Goal: Information Seeking & Learning: Learn about a topic

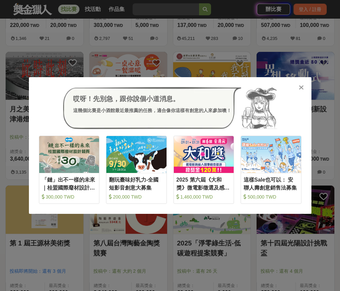
drag, startPoint x: 0, startPoint y: 0, endPoint x: 303, endPoint y: 83, distance: 314.2
click at [303, 83] on div "哎呀！先別急，跟你說個小道消息。 這幾個比賽是小酒館最近最推薦的任務，適合像你這樣有創意的人來參加噢！ 收藏 「鏈」出不一樣的未來｜桂盟國際廢材設計競賽 30…" at bounding box center [170, 145] width 282 height 137
click at [301, 86] on icon at bounding box center [301, 87] width 5 height 7
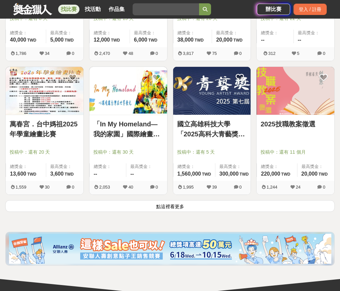
scroll to position [1551, 0]
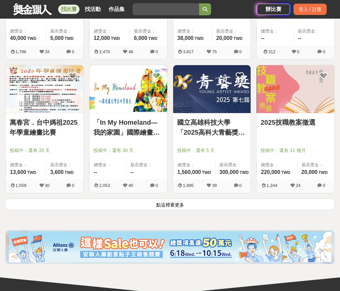
click at [189, 202] on button "點這裡看更多" at bounding box center [169, 204] width 329 height 12
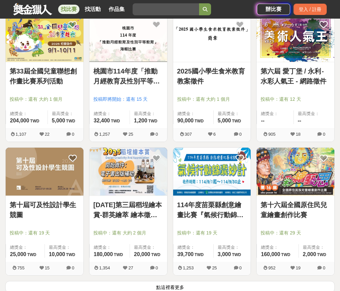
scroll to position [2437, 0]
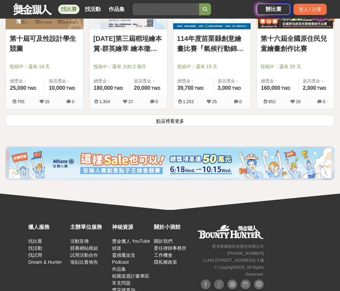
click at [176, 117] on button "點這裡看更多" at bounding box center [169, 121] width 329 height 12
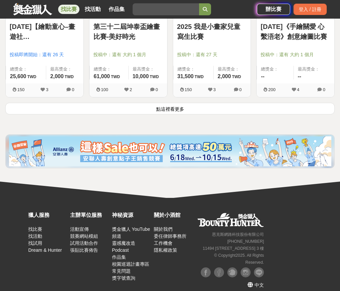
scroll to position [3256, 0]
click at [179, 107] on button "點這裡看更多" at bounding box center [169, 109] width 329 height 12
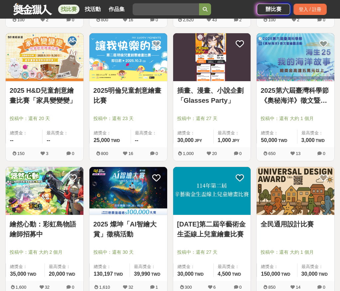
scroll to position [3754, 0]
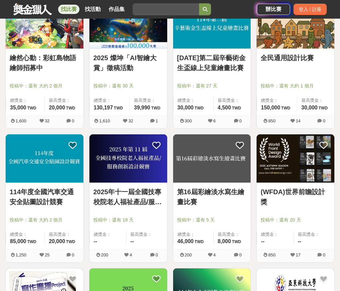
click at [55, 176] on img at bounding box center [45, 158] width 78 height 48
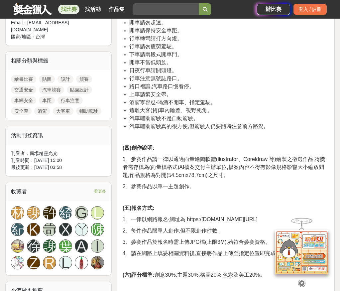
scroll to position [277, 0]
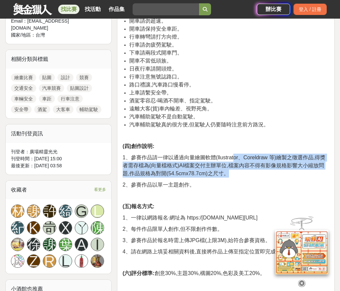
drag, startPoint x: 234, startPoint y: 156, endPoint x: 242, endPoint y: 173, distance: 19.0
click at [242, 173] on p "1、參賽作品請一律以通過向量繪圖軟體(llustrator、Coreldraw 等)繪製之徵選作品,得獎者需存檔為(向量檔格式)AI檔案交付主辦單位,檔案內容…" at bounding box center [226, 166] width 206 height 24
drag, startPoint x: 240, startPoint y: 155, endPoint x: 243, endPoint y: 174, distance: 19.5
click at [243, 174] on p "1、參賽作品請一律以通過向量繪圖軟體(llustrator、Coreldraw 等)繪製之徵選作品,得獎者需存檔為(向量檔格式)AI檔案交付主辦單位,檔案內容…" at bounding box center [226, 166] width 206 height 24
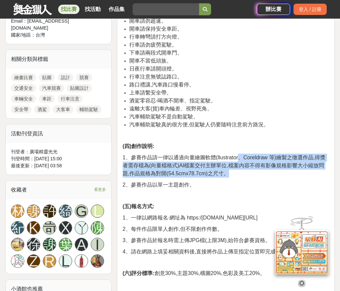
click at [243, 174] on p "1、參賽作品請一律以通過向量繪圖軟體(llustrator、Coreldraw 等)繪製之徵選作品,得獎者需存檔為(向量檔格式)AI檔案交付主辦單位,檔案內容…" at bounding box center [226, 166] width 206 height 24
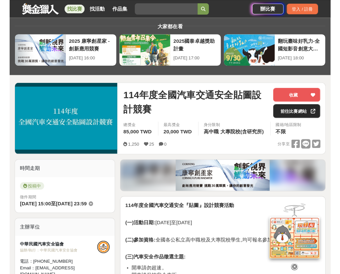
scroll to position [0, 0]
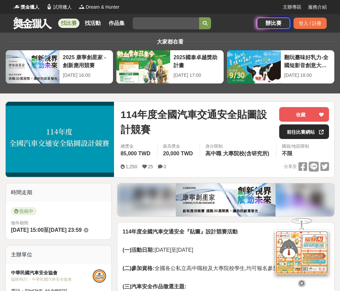
click at [311, 133] on link "前往比賽網站" at bounding box center [304, 131] width 50 height 15
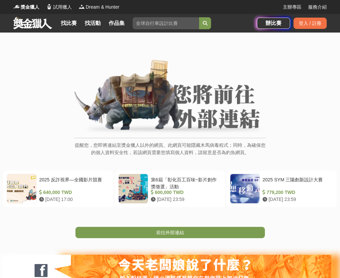
click at [312, 84] on div "提醒您，您即將連結至獎金獵人以外的網頁。此網頁可能隱藏木馬病毒程式；同時，為確保您的個人資料安全性，若該網頁需要您填寫個人資料，請留意是否為釣魚網頁。" at bounding box center [169, 111] width 313 height 104
click at [186, 104] on img at bounding box center [169, 96] width 191 height 75
click at [136, 128] on img at bounding box center [169, 96] width 191 height 75
click at [139, 143] on p "提醒您，您即將連結至獎金獵人以外的網頁。此網頁可能隱藏木馬病毒程式；同時，為確保您的個人資料安全性，若該網頁需要您填寫個人資料，請留意是否為釣魚網頁。" at bounding box center [169, 153] width 191 height 22
click at [126, 104] on img at bounding box center [169, 96] width 191 height 75
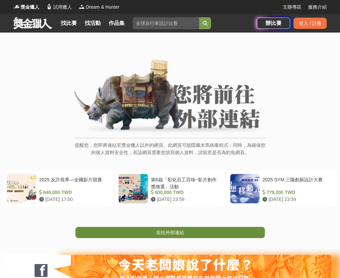
click at [206, 238] on link "前往外部連結" at bounding box center [169, 232] width 189 height 11
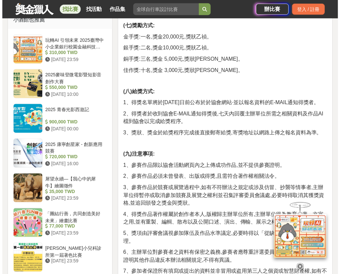
scroll to position [443, 0]
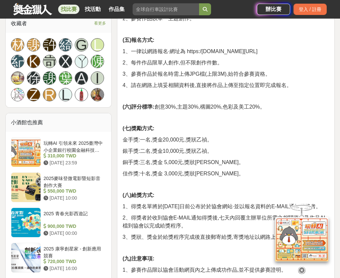
click at [193, 51] on span "1、一律以網路報名·網址為 https:/[DOMAIN_NAME][URL]" at bounding box center [190, 52] width 135 height 6
drag, startPoint x: 187, startPoint y: 50, endPoint x: 290, endPoint y: 51, distance: 102.7
click at [290, 51] on p "1、一律以網路報名·網址為 https:/[DOMAIN_NAME][URL]" at bounding box center [226, 52] width 206 height 8
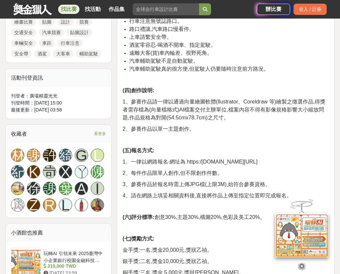
scroll to position [111, 0]
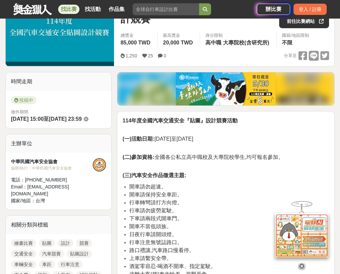
click at [204, 183] on li "開車請勿超速。" at bounding box center [229, 187] width 200 height 8
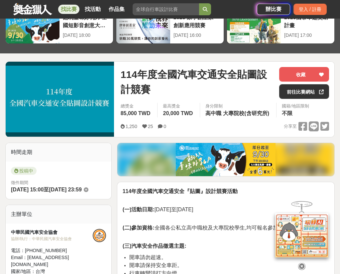
scroll to position [0, 0]
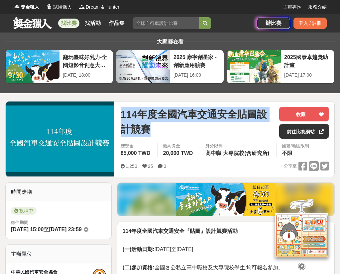
drag, startPoint x: 174, startPoint y: 128, endPoint x: 119, endPoint y: 111, distance: 58.3
click at [119, 111] on div "114年度全國汽車交通安全貼圖設計競賽 收藏 前往比賽網站 總獎金 85,000 TWD 最高獎金 20,000 TWD 身分限制 高中職 大專院校(含研究所…" at bounding box center [224, 139] width 219 height 75
click at [169, 126] on span "114年度全國汽車交通安全貼圖設計競賽" at bounding box center [197, 122] width 153 height 30
click at [179, 127] on span "114年度全國汽車交通安全貼圖設計競賽" at bounding box center [197, 122] width 153 height 30
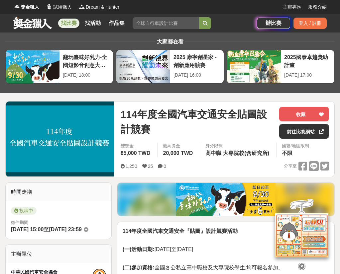
click at [170, 127] on span "114年度全國汽車交通安全貼圖設計競賽" at bounding box center [197, 122] width 153 height 30
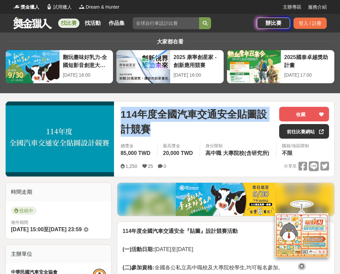
drag, startPoint x: 122, startPoint y: 120, endPoint x: 159, endPoint y: 131, distance: 39.3
click at [159, 131] on span "114年度全國汽車交通安全貼圖設計競賽" at bounding box center [197, 122] width 153 height 30
drag, startPoint x: 161, startPoint y: 131, endPoint x: 119, endPoint y: 110, distance: 46.5
click at [119, 110] on div "114年度全國汽車交通安全貼圖設計競賽 收藏 前往比賽網站 總獎金 85,000 TWD 最高獎金 20,000 TWD 身分限制 高中職 大專院校(含研究所…" at bounding box center [224, 139] width 219 height 75
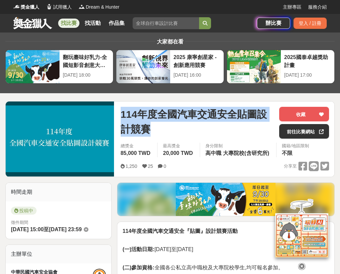
copy span "114年度全國汽車交通安全貼圖設計競賽"
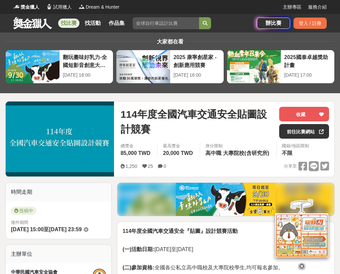
click at [243, 138] on div "114年度全國汽車交通安全貼圖設計競賽" at bounding box center [197, 123] width 153 height 32
click at [210, 124] on span "114年度全國汽車交通安全貼圖設計競賽" at bounding box center [197, 122] width 153 height 30
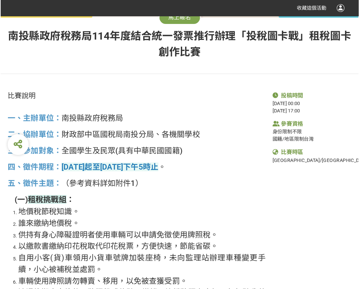
scroll to position [222, 0]
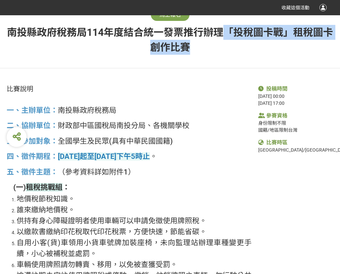
drag, startPoint x: 225, startPoint y: 31, endPoint x: 293, endPoint y: 44, distance: 70.1
click at [293, 44] on div "南投縣政府稅務局114年度結合統一發票推行辦理「投稅圖卡戰」租稅圖卡創作比賽" at bounding box center [170, 40] width 340 height 30
copy span "「投稅圖卡戰」租稅圖卡創作比賽"
drag, startPoint x: 120, startPoint y: 156, endPoint x: 208, endPoint y: 157, distance: 87.7
click at [208, 157] on h2 "四、徵件期程： 114年8月21日起至114年10月24日下午5時止 。" at bounding box center [129, 157] width 245 height 9
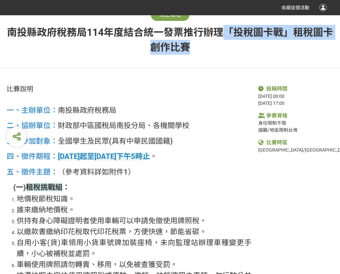
copy strong "114年10月24日下午5時止"
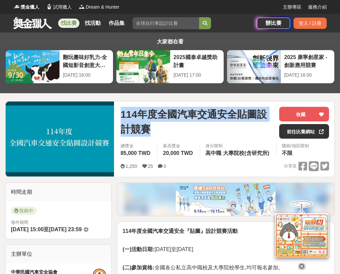
drag, startPoint x: 176, startPoint y: 127, endPoint x: 119, endPoint y: 111, distance: 59.8
click at [119, 111] on div "114年度全國汽車交通安全貼圖設計競賽 收藏 前往比賽網站 總獎金 85,000 TWD 最高獎金 20,000 TWD 身分限制 高中職 大專院校(含研究所…" at bounding box center [224, 139] width 219 height 75
copy span "114年度全國汽車交通安全貼圖設計競賽"
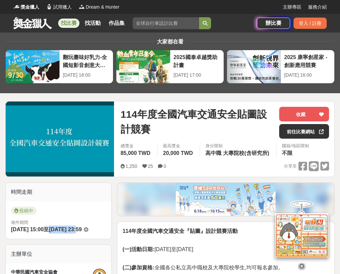
drag, startPoint x: 61, startPoint y: 231, endPoint x: 89, endPoint y: 233, distance: 28.3
click at [89, 233] on div "徵件期間 [DATE] 15:00 至 [DATE] 23:59" at bounding box center [58, 227] width 95 height 15
click at [69, 230] on span "[DATE] 23:59" at bounding box center [65, 230] width 33 height 6
drag, startPoint x: 55, startPoint y: 229, endPoint x: 89, endPoint y: 231, distance: 33.6
click at [89, 231] on div "徵件期間 [DATE] 15:00 至 [DATE] 23:59" at bounding box center [58, 227] width 95 height 15
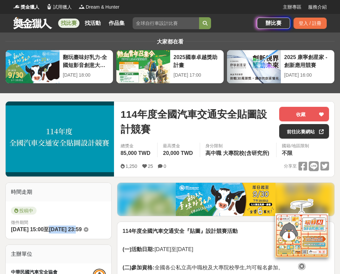
copy div "至 [DATE]"
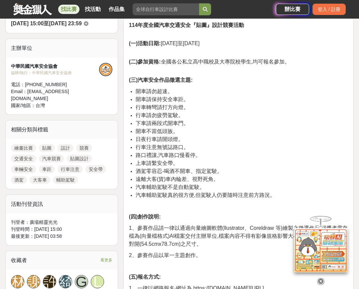
scroll to position [222, 0]
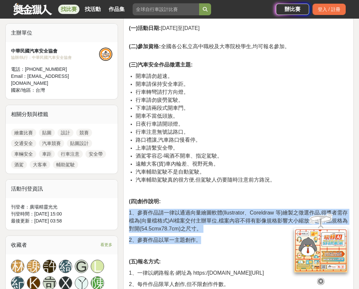
drag, startPoint x: 200, startPoint y: 239, endPoint x: 174, endPoint y: 200, distance: 46.6
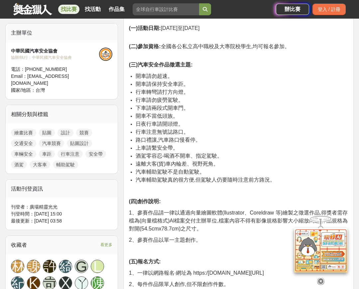
click at [221, 194] on p at bounding box center [238, 190] width 219 height 7
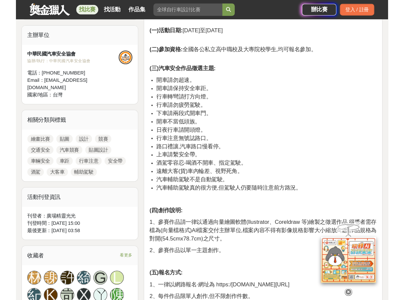
scroll to position [166, 0]
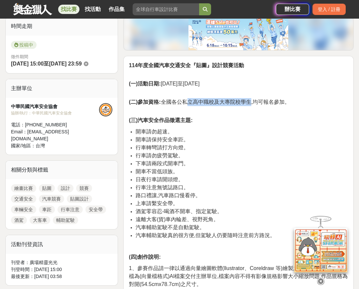
drag, startPoint x: 187, startPoint y: 99, endPoint x: 251, endPoint y: 102, distance: 64.2
click at [251, 102] on span "(二)參加資格: 全國各公私立高中職校及大專院校學生,均可報名參加。" at bounding box center [209, 102] width 161 height 6
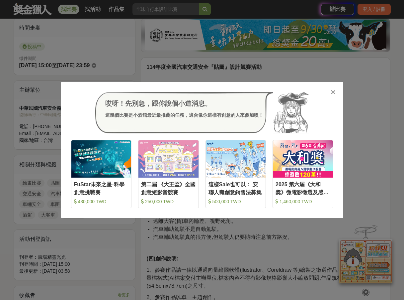
click at [335, 94] on icon at bounding box center [333, 92] width 5 height 7
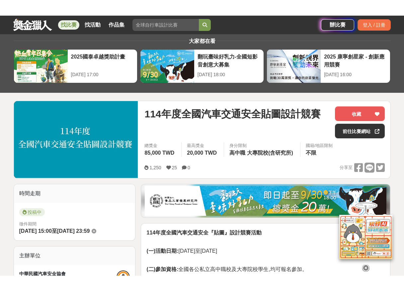
scroll to position [0, 0]
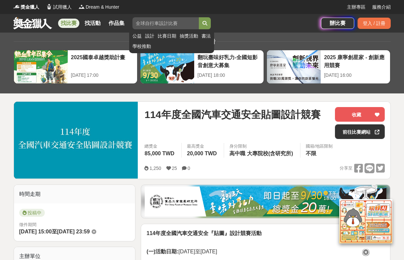
click at [158, 21] on input "search" at bounding box center [166, 23] width 66 height 12
type input "AI"
click at [199, 17] on button "submit" at bounding box center [205, 23] width 12 height 12
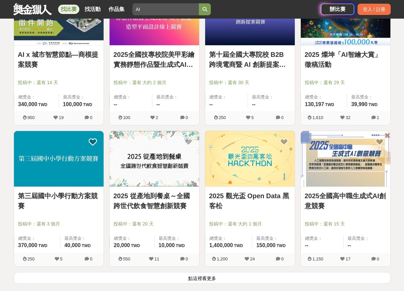
scroll to position [775, 0]
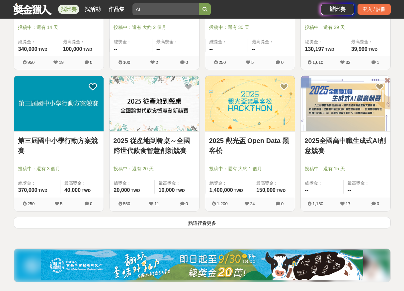
click at [200, 226] on button "點這裡看更多" at bounding box center [203, 223] width 378 height 12
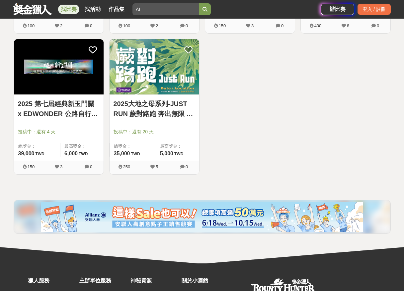
scroll to position [1385, 0]
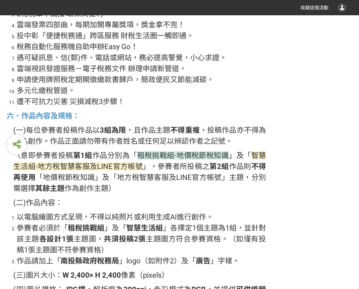
scroll to position [720, 0]
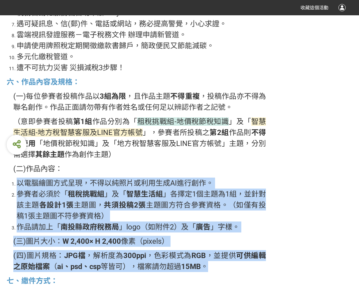
drag, startPoint x: 161, startPoint y: 173, endPoint x: 266, endPoint y: 266, distance: 140.6
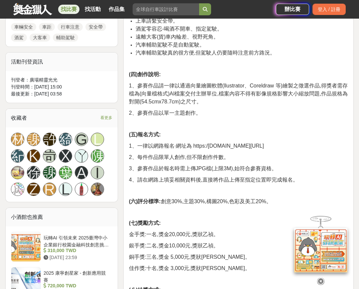
scroll to position [332, 0]
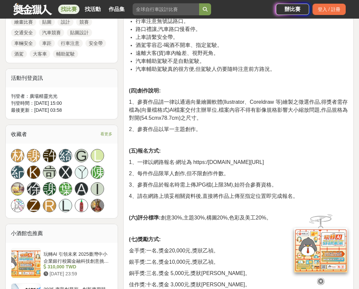
click at [259, 118] on p "1、參賽作品請一律以通過向量繪圖軟體(llustrator、Coreldraw 等)繪製之徵選作品,得獎者需存檔為(向量檔格式)AI檔案交付主辦單位,檔案內容…" at bounding box center [238, 110] width 219 height 24
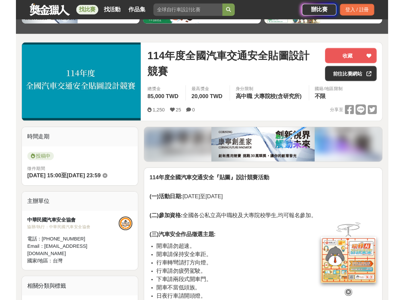
scroll to position [0, 0]
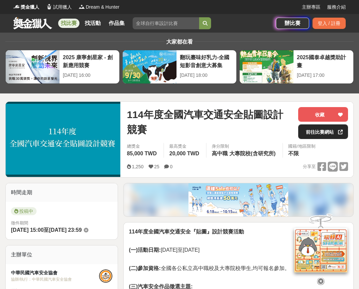
click at [312, 133] on link "前往比賽網站" at bounding box center [323, 131] width 50 height 15
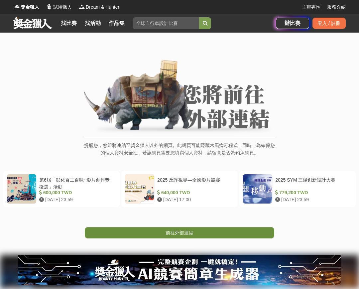
click at [216, 227] on link "前往外部連結" at bounding box center [179, 232] width 189 height 11
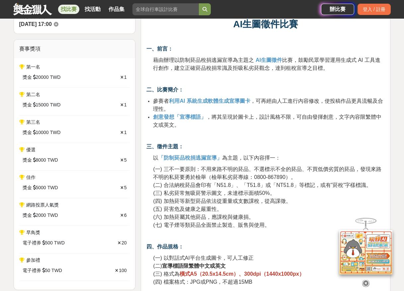
scroll to position [277, 0]
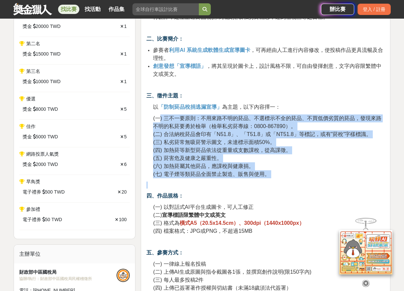
drag, startPoint x: 215, startPoint y: 139, endPoint x: 301, endPoint y: 178, distance: 94.0
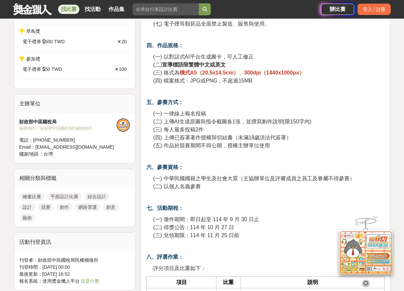
scroll to position [443, 0]
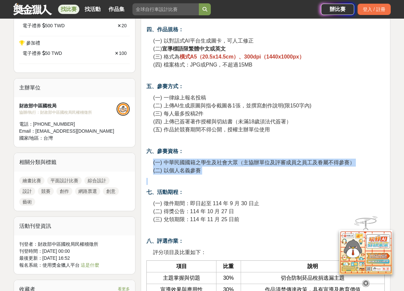
drag, startPoint x: 278, startPoint y: 150, endPoint x: 282, endPoint y: 179, distance: 29.5
click at [282, 179] on p at bounding box center [266, 181] width 239 height 7
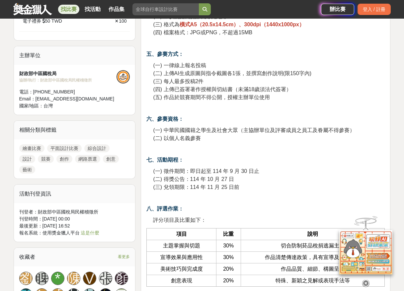
scroll to position [388, 0]
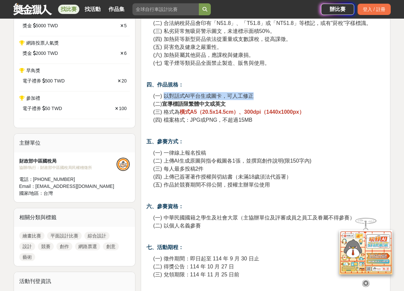
drag, startPoint x: 165, startPoint y: 94, endPoint x: 266, endPoint y: 94, distance: 101.0
click at [266, 94] on p "(一) 以對話式AI平台生成圖卡，可人工修正 (二) 宣導標語限繁體中文或英文 (三) 格式為 橫式A5（20.5x14.5cm）、300dpi（1440x1…" at bounding box center [269, 108] width 232 height 32
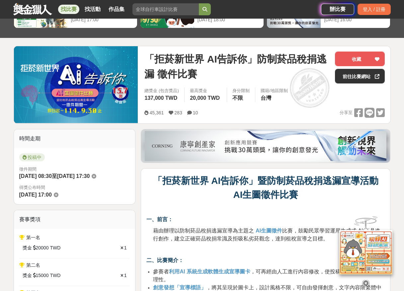
scroll to position [0, 0]
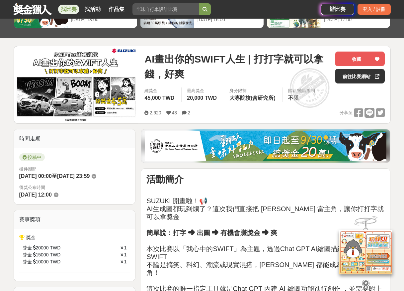
scroll to position [111, 0]
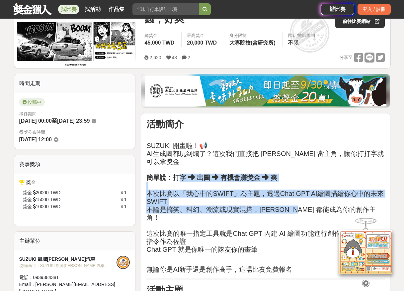
drag, startPoint x: 178, startPoint y: 170, endPoint x: 297, endPoint y: 201, distance: 123.0
click at [297, 201] on h2 "SUZUKI 開畫啦！📢 AI生成圖都玩到爛了？這次我們直接把 [PERSON_NAME] 當主角，讓你打打字就可以拿獎金 簡單說：打字 ➜ 出圖 ➜ 有機會…" at bounding box center [266, 198] width 239 height 112
click at [297, 201] on h2 "SUZUKI 開畫啦！📢 AI生成圖都玩到爛了？這次我們直接把 SWIFT 當主角，讓你打打字就可以拿獎金 簡單說：打字 ➜ 出圖 ➜ 有機會賺獎金 ➜ 爽 …" at bounding box center [266, 198] width 239 height 112
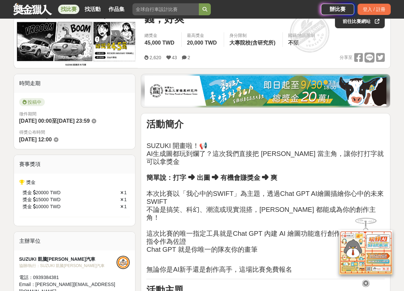
scroll to position [55, 0]
